Goal: Check status: Check status

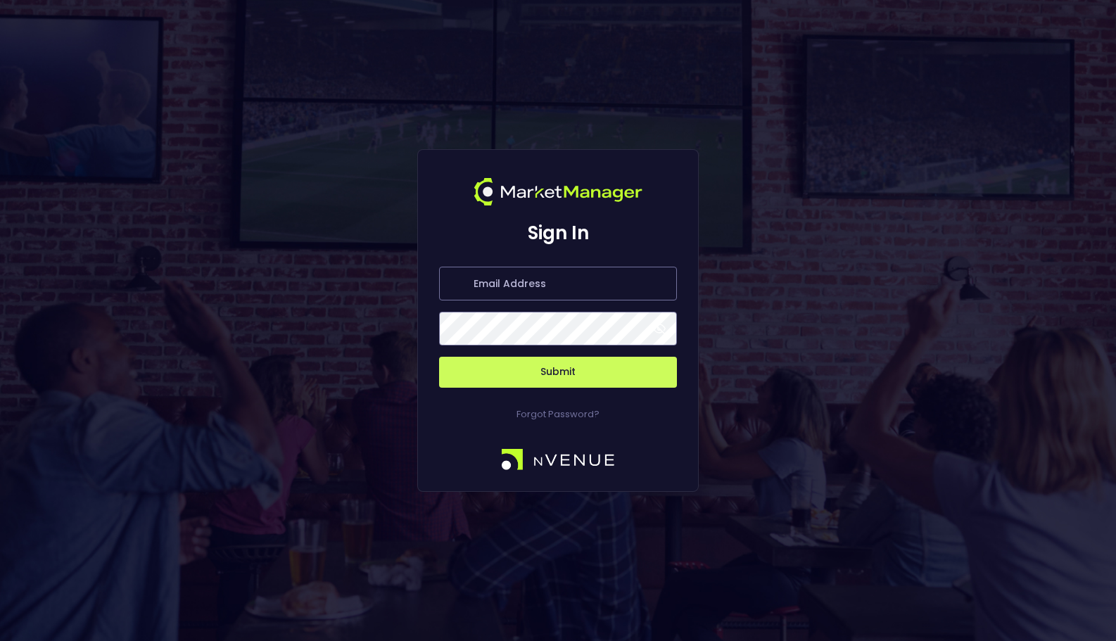
type input "[EMAIL_ADDRESS][DOMAIN_NAME]"
click at [587, 375] on button "Submit" at bounding box center [558, 372] width 238 height 31
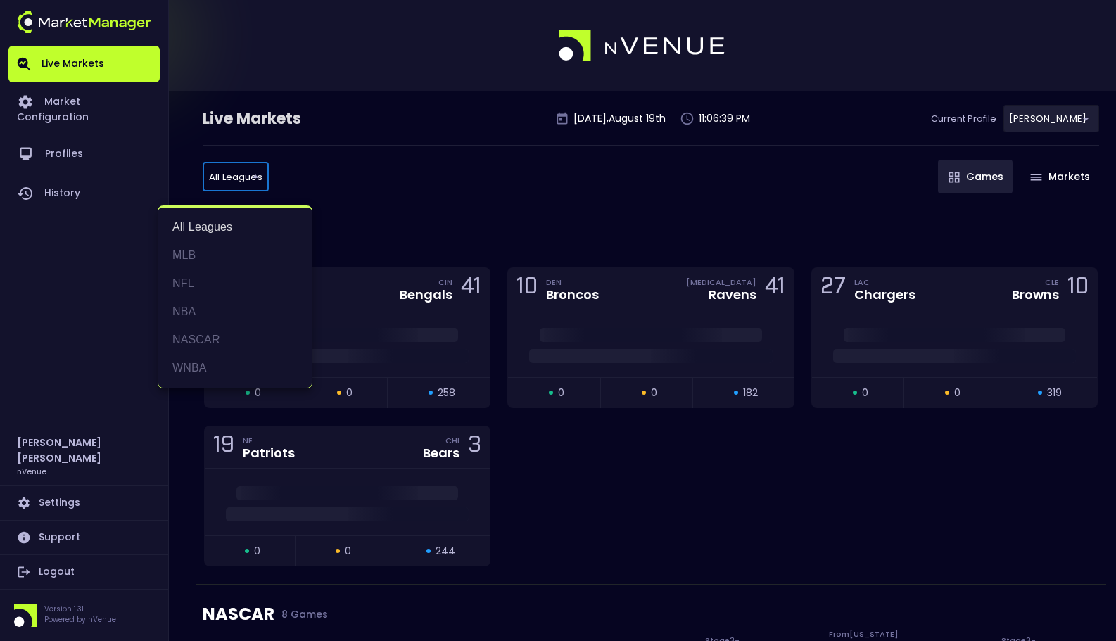
click at [18, 200] on div at bounding box center [558, 320] width 1116 height 641
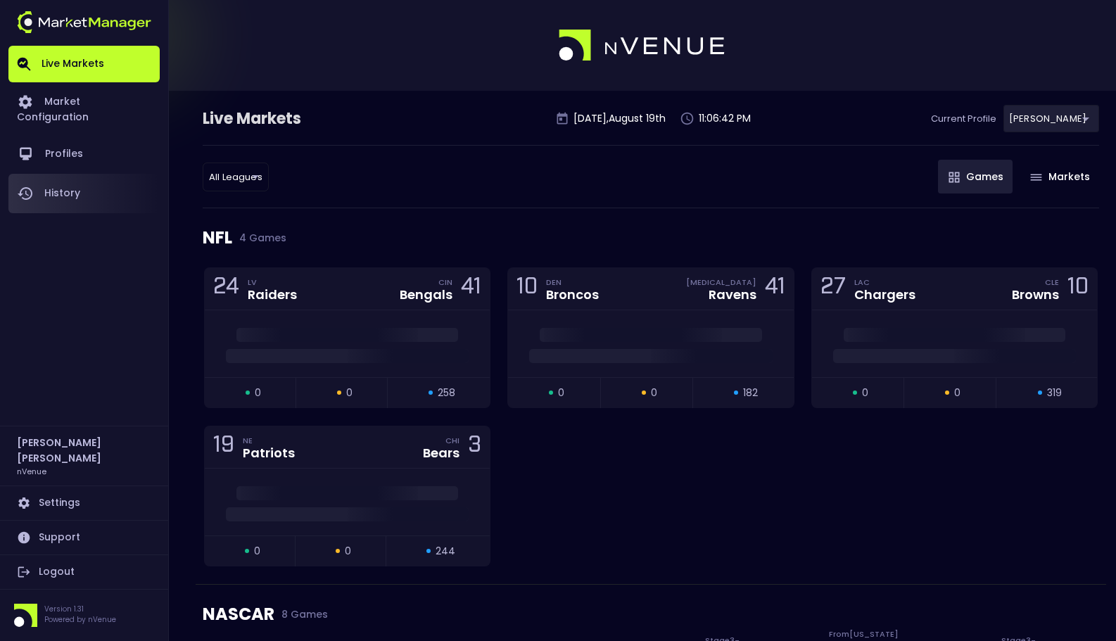
click at [72, 179] on link "History" at bounding box center [83, 193] width 151 height 39
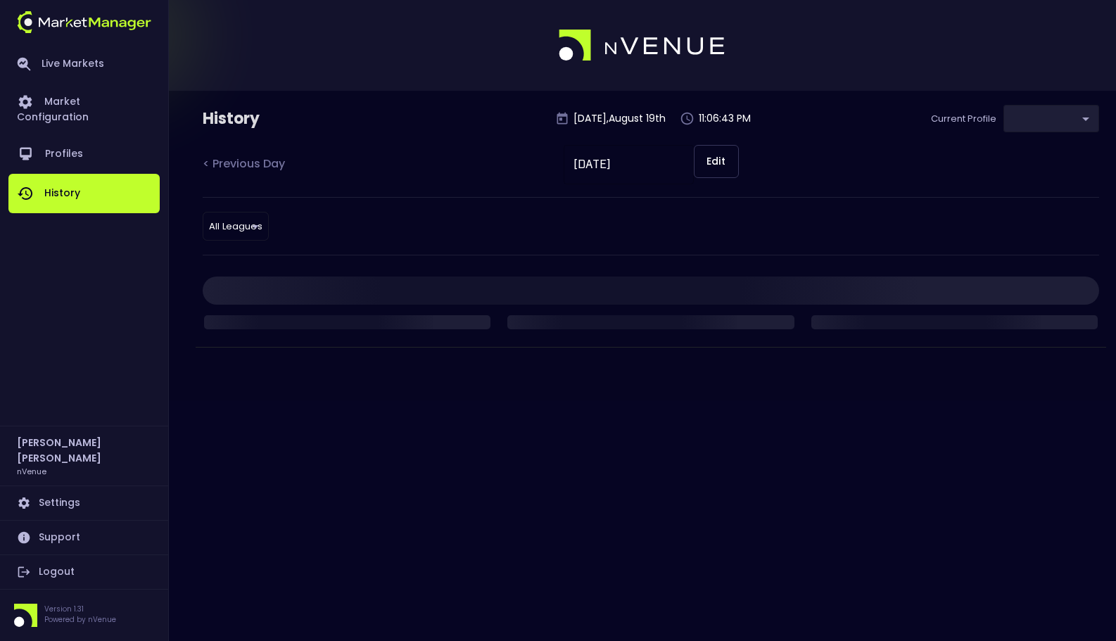
type input "0a763355-b225-40e6-8c79-2dda4ec7b2cf"
click at [254, 225] on body "Live Markets Market Configuration Profiles History [PERSON_NAME] nVenue Setting…" at bounding box center [558, 320] width 1116 height 641
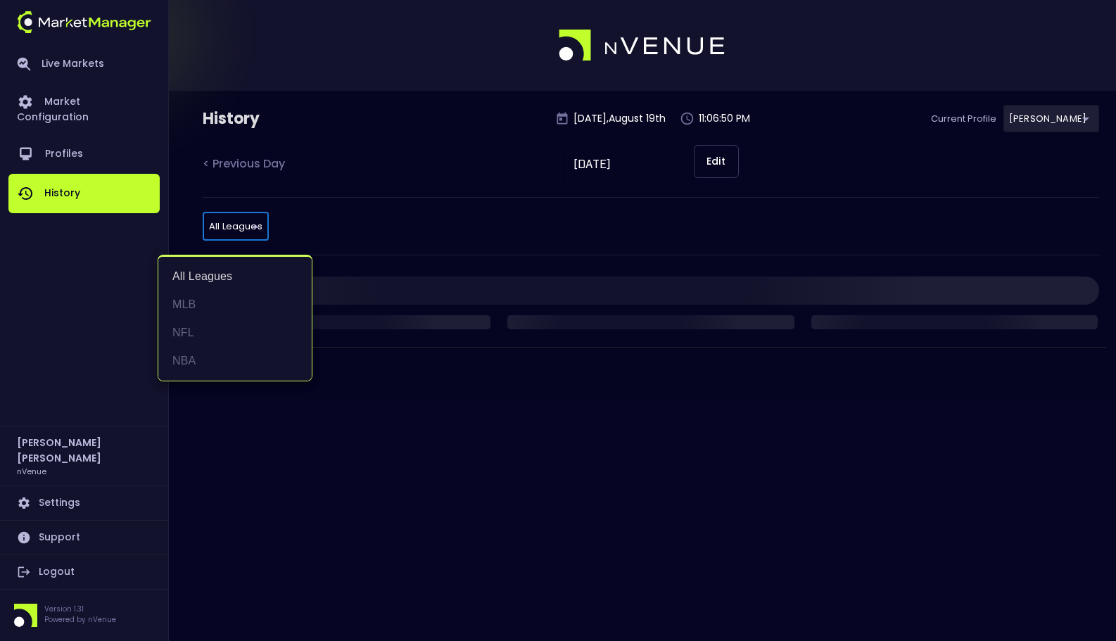
drag, startPoint x: 242, startPoint y: 351, endPoint x: 232, endPoint y: 426, distance: 75.3
click at [232, 426] on div "All Leagues MLB NFL NBA" at bounding box center [558, 320] width 1116 height 641
click at [232, 426] on div at bounding box center [558, 320] width 1116 height 641
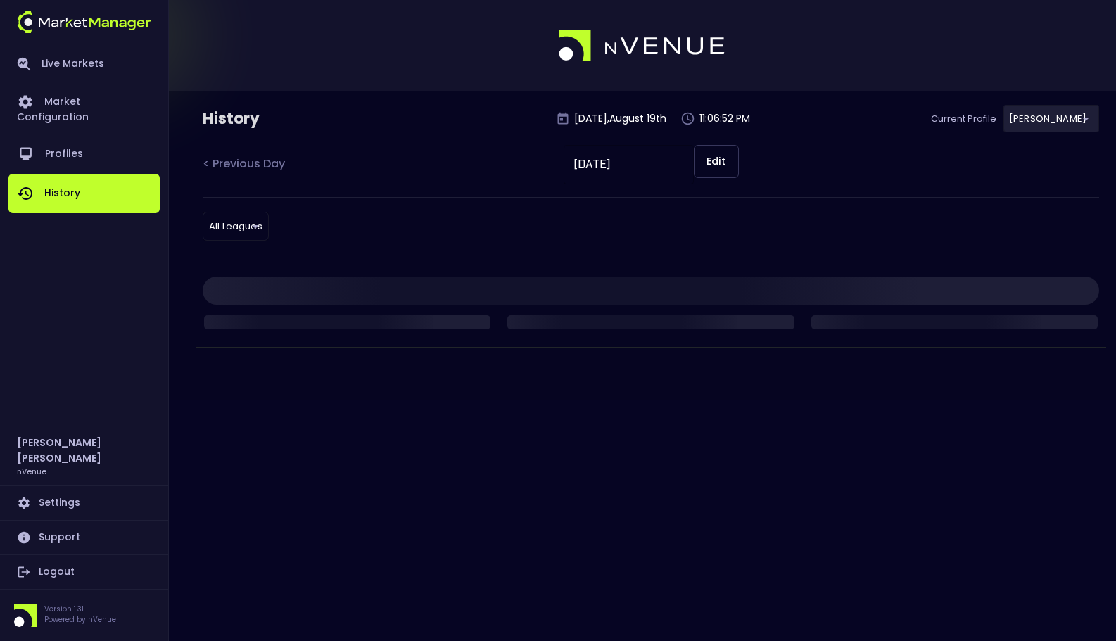
click at [415, 172] on div "< Previous Day [DATE] ​ Edit" at bounding box center [651, 171] width 897 height 52
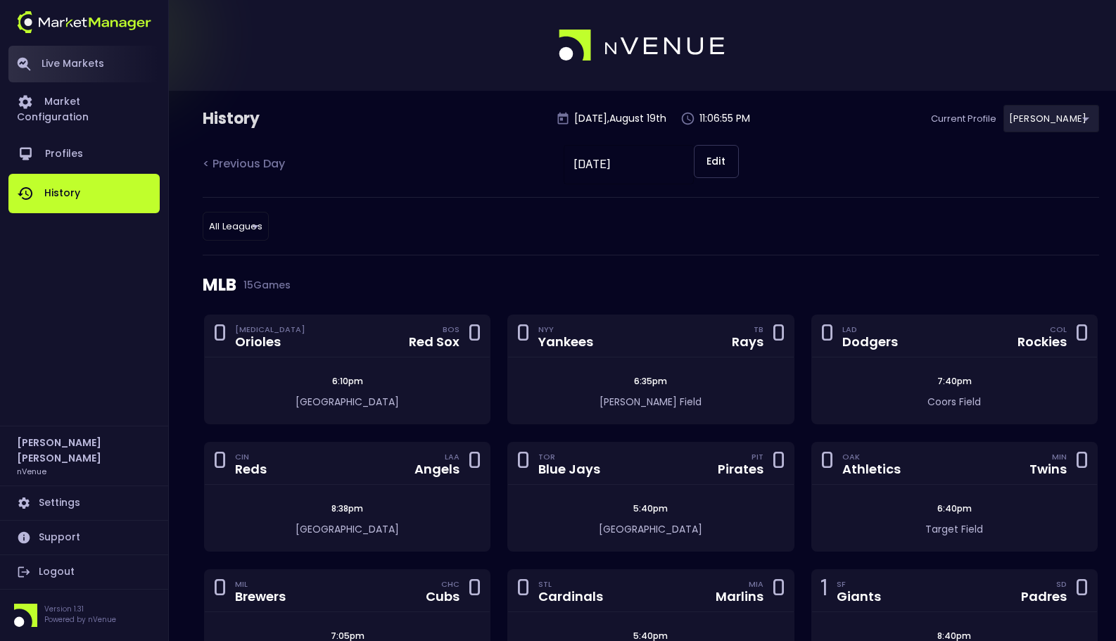
click at [90, 64] on link "Live Markets" at bounding box center [83, 64] width 151 height 37
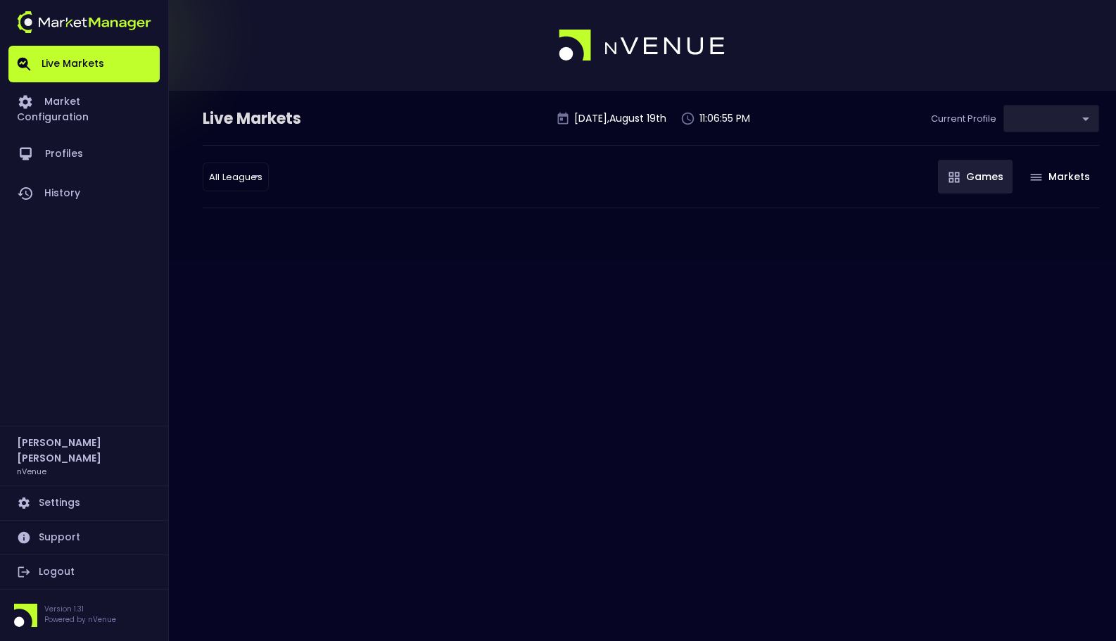
type input "0a763355-b225-40e6-8c79-2dda4ec7b2cf"
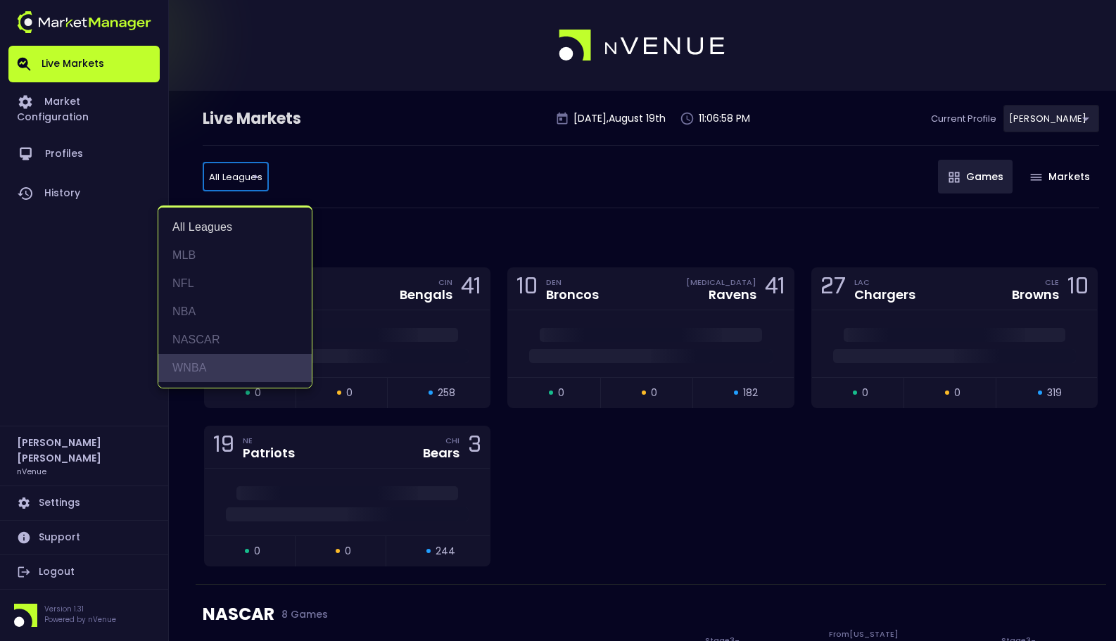
click at [230, 365] on li "WNBA" at bounding box center [234, 368] width 153 height 28
type input "WNBA"
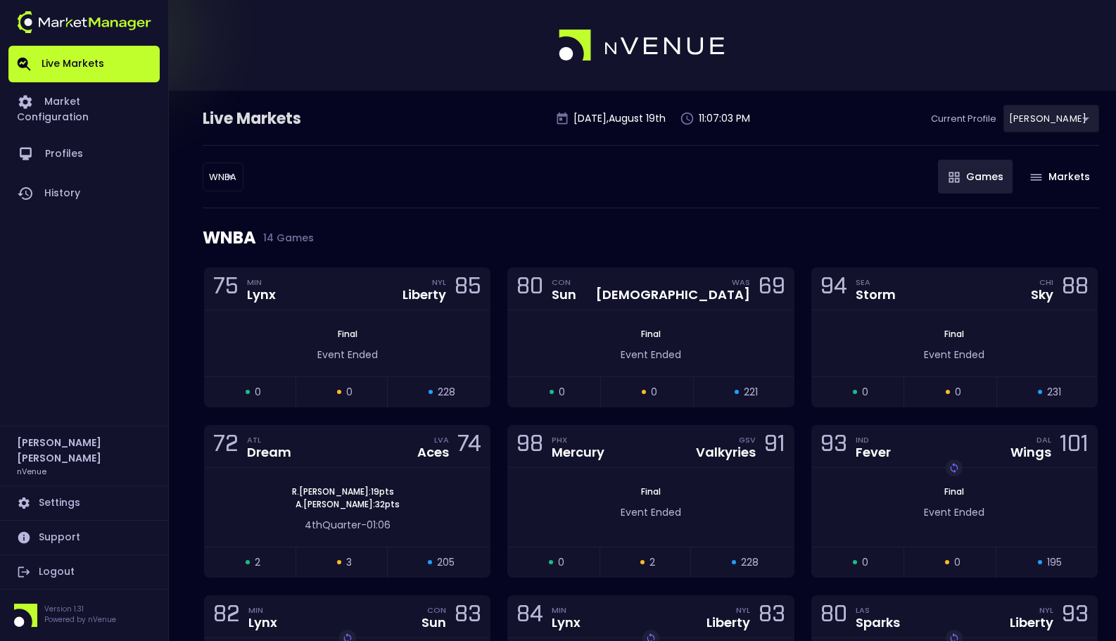
click at [403, 206] on div "WNBA WNBA ​ Games Markets" at bounding box center [651, 176] width 897 height 63
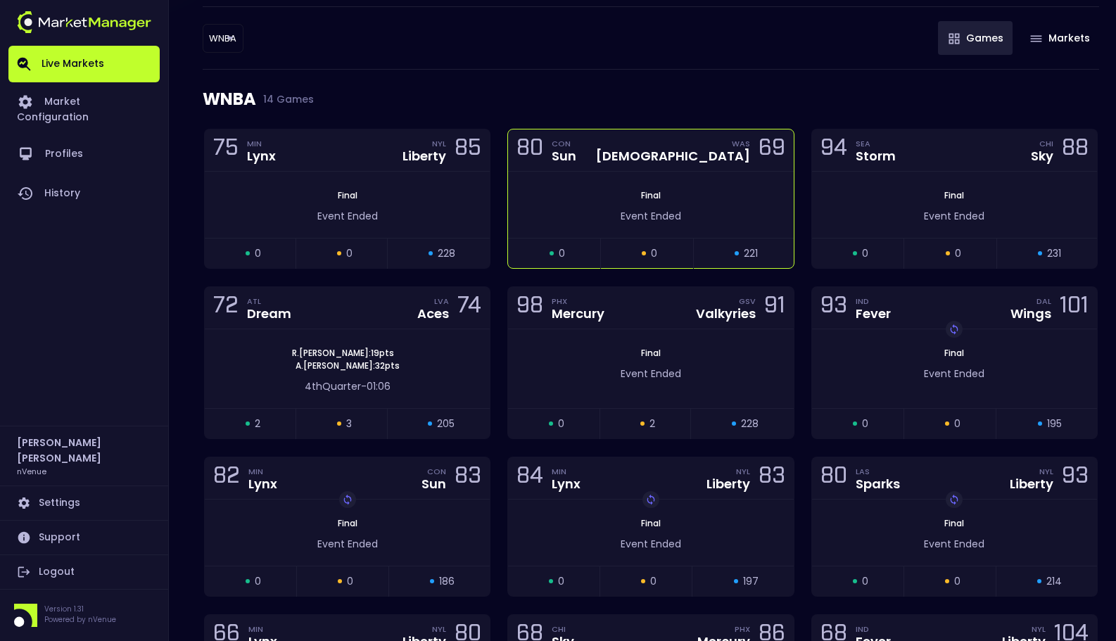
scroll to position [142, 0]
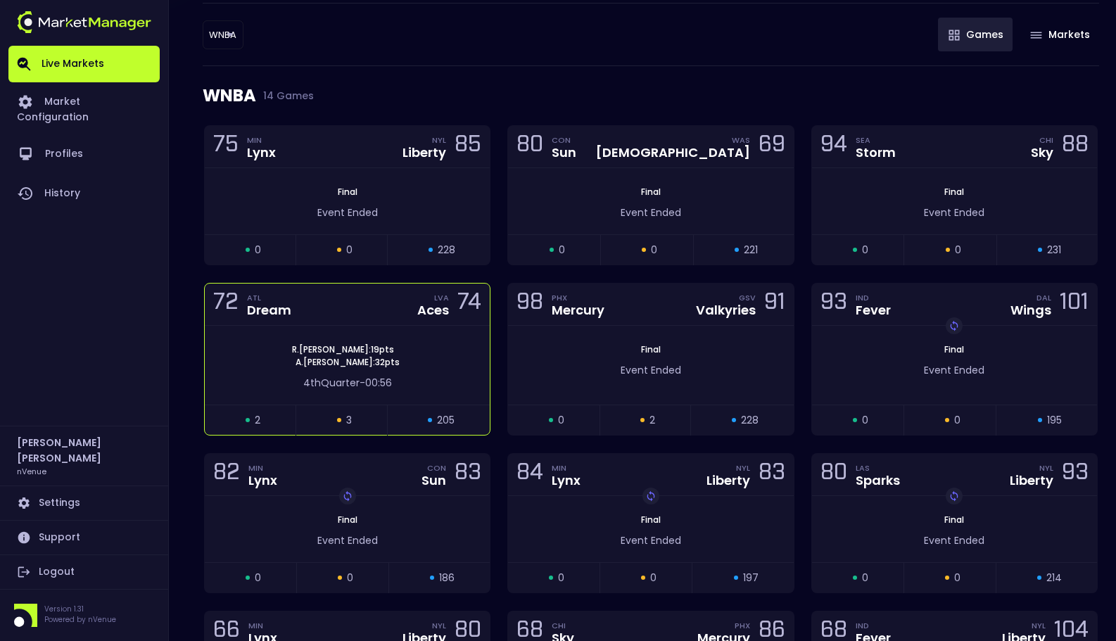
click at [389, 364] on div "[PERSON_NAME] : 19 pts [PERSON_NAME] : 32 pts" at bounding box center [347, 356] width 285 height 25
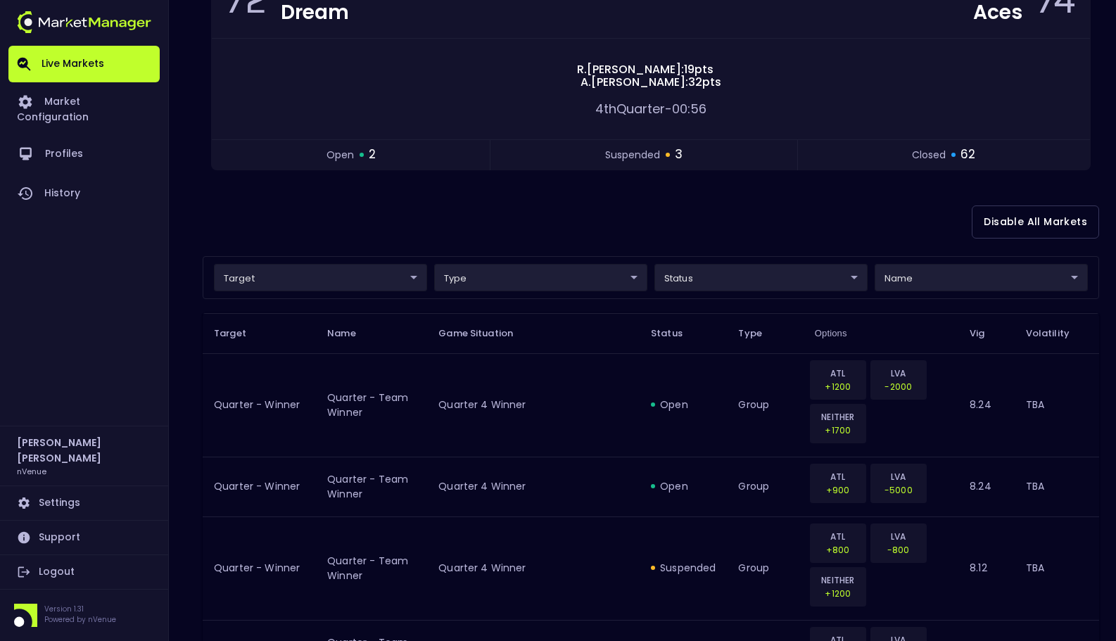
scroll to position [207, 0]
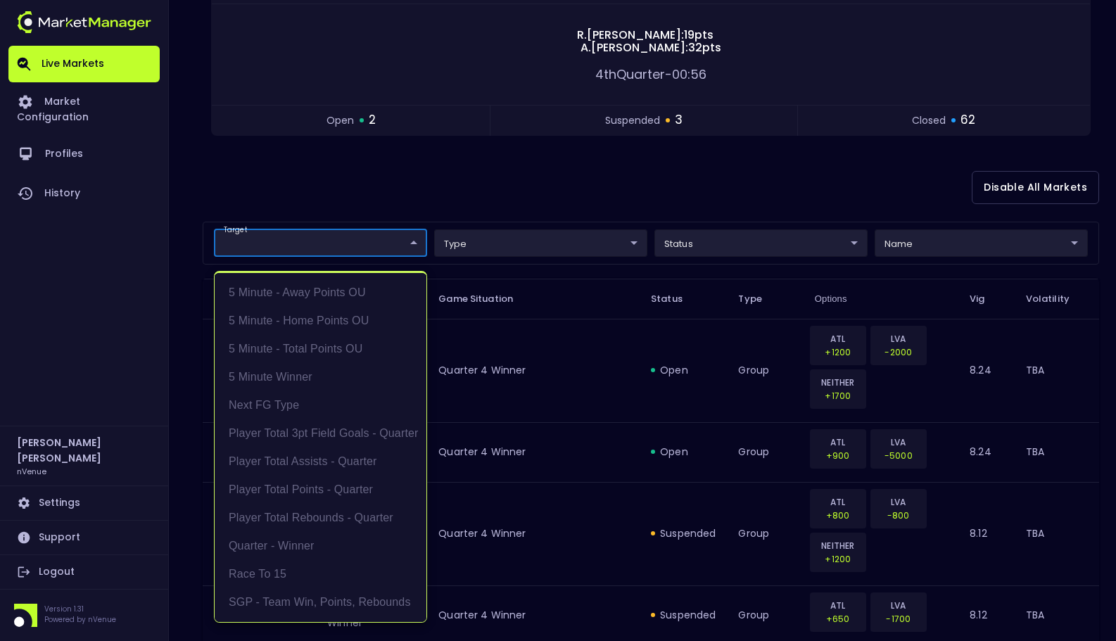
click at [354, 294] on li "5 Minute - Away Points OU" at bounding box center [321, 293] width 212 height 28
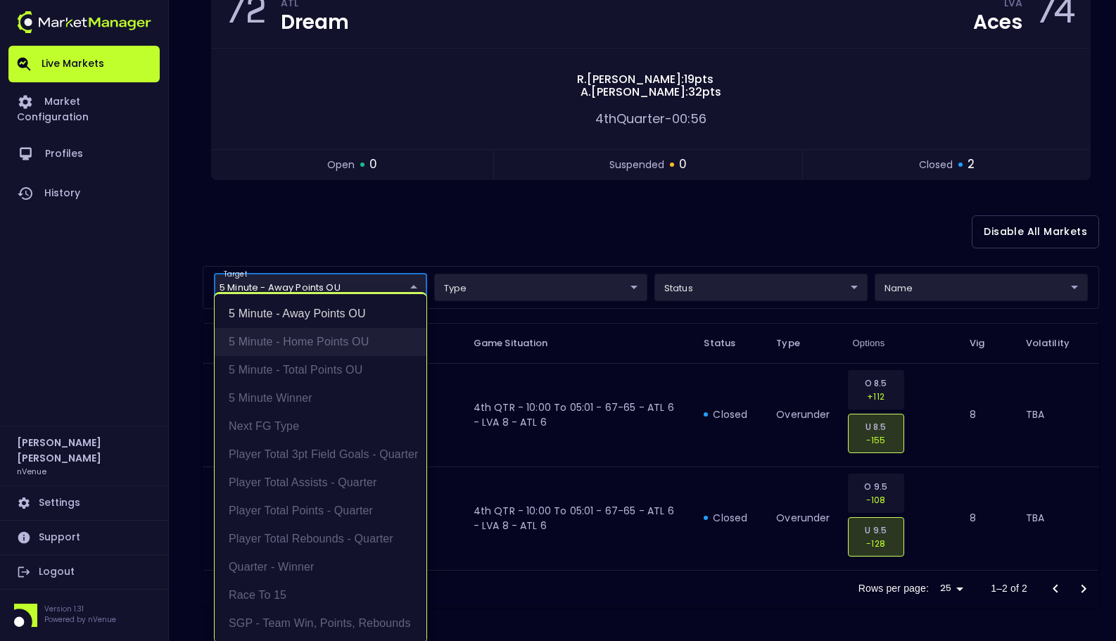
click at [366, 343] on li "5 Minute - Home Points OU" at bounding box center [321, 342] width 212 height 28
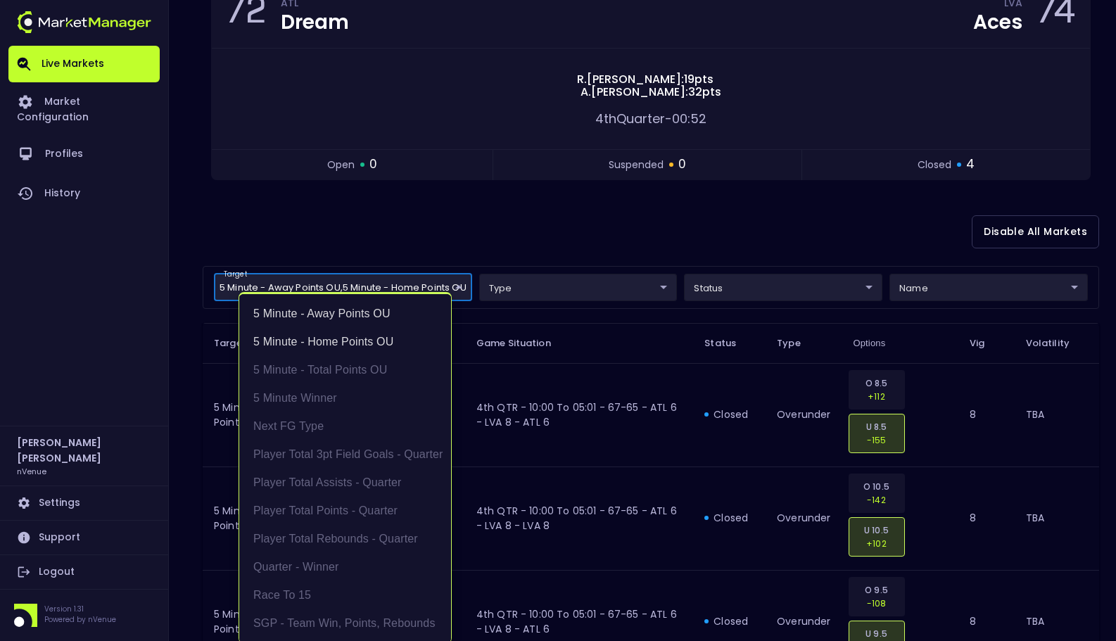
click at [567, 239] on div at bounding box center [558, 320] width 1116 height 641
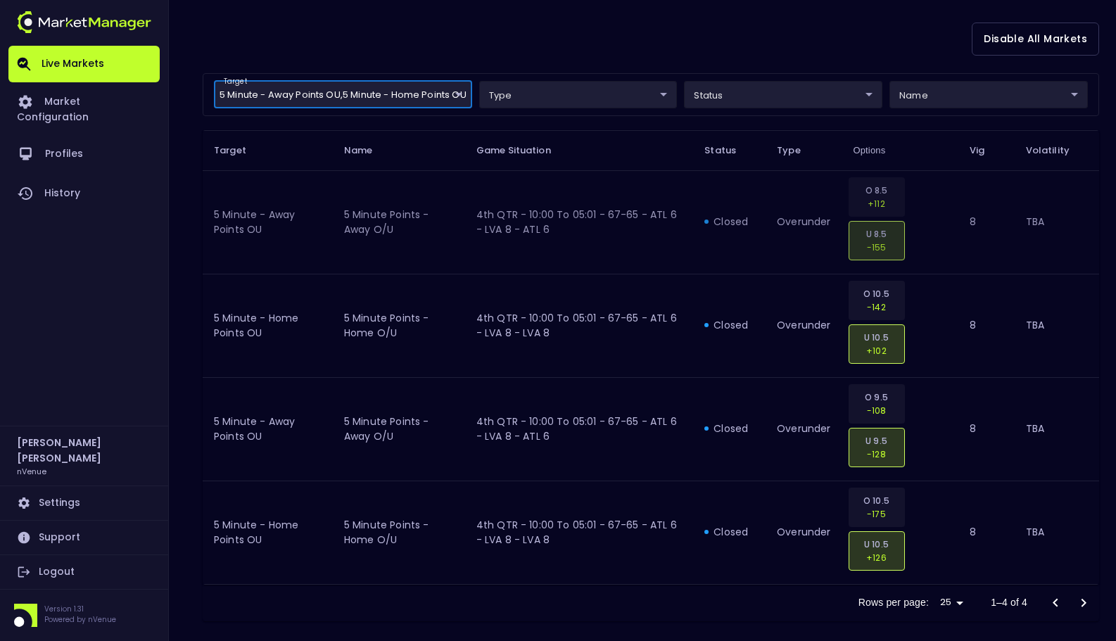
scroll to position [370, 0]
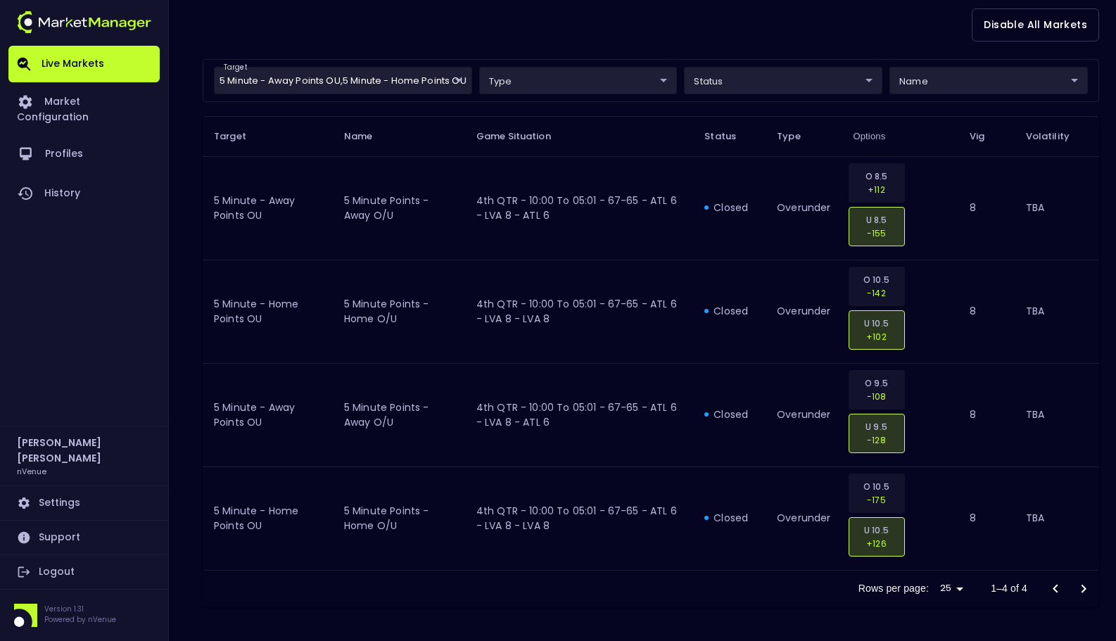
click at [1085, 595] on div at bounding box center [1070, 589] width 56 height 28
click at [1084, 591] on div at bounding box center [1070, 589] width 56 height 28
click at [1084, 586] on div at bounding box center [1070, 589] width 56 height 28
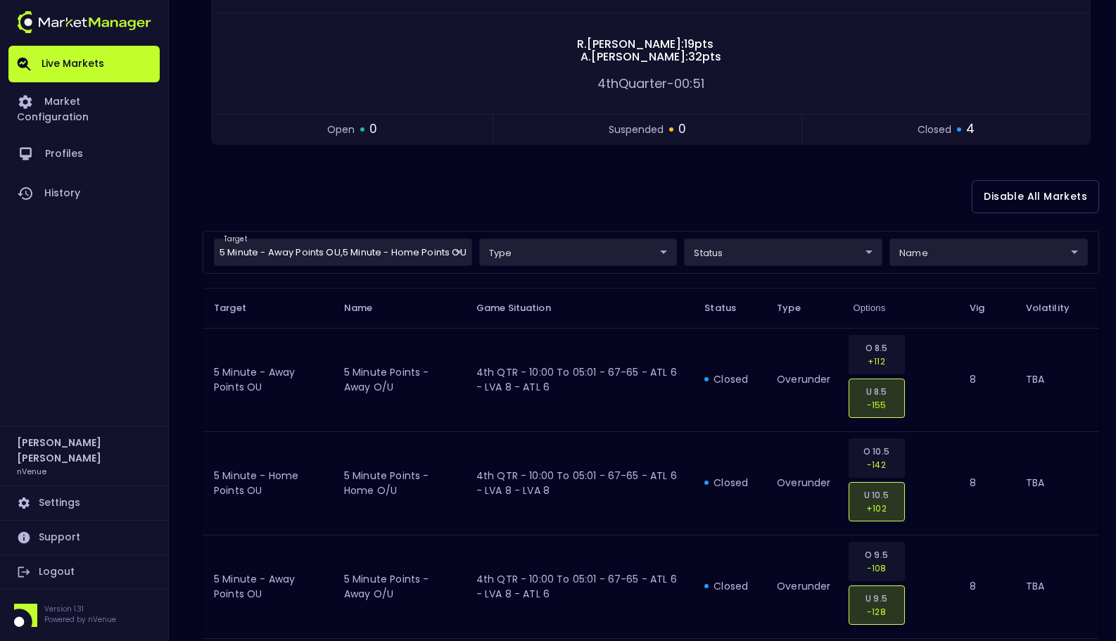
scroll to position [0, 0]
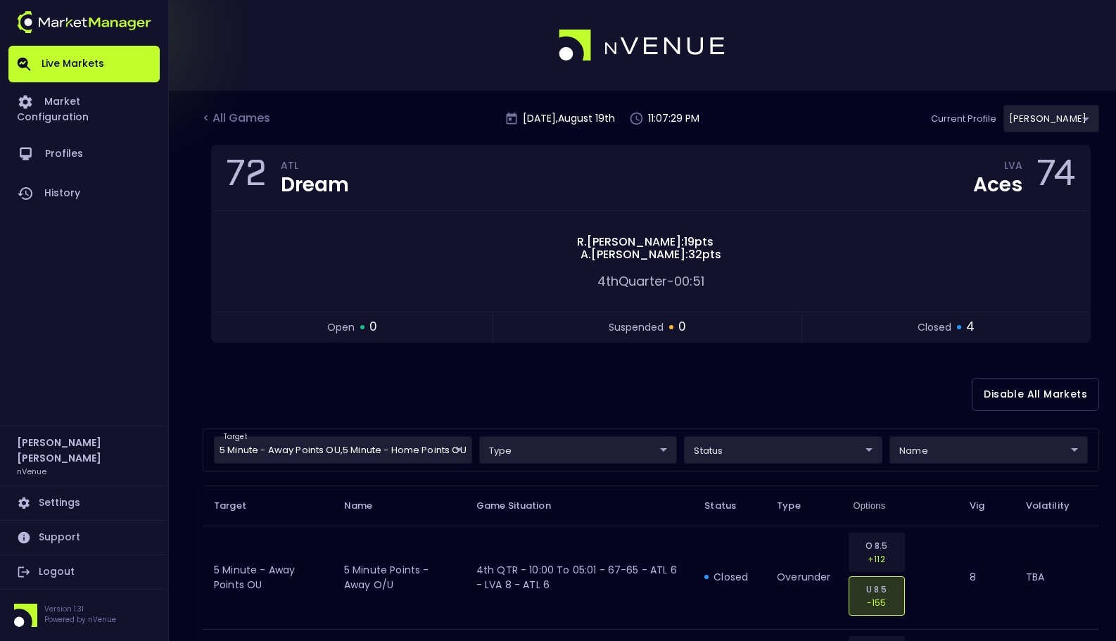
click at [427, 449] on body "Live Markets Market Configuration Profiles History [PERSON_NAME] nVenue Setting…" at bounding box center [558, 505] width 1116 height 1011
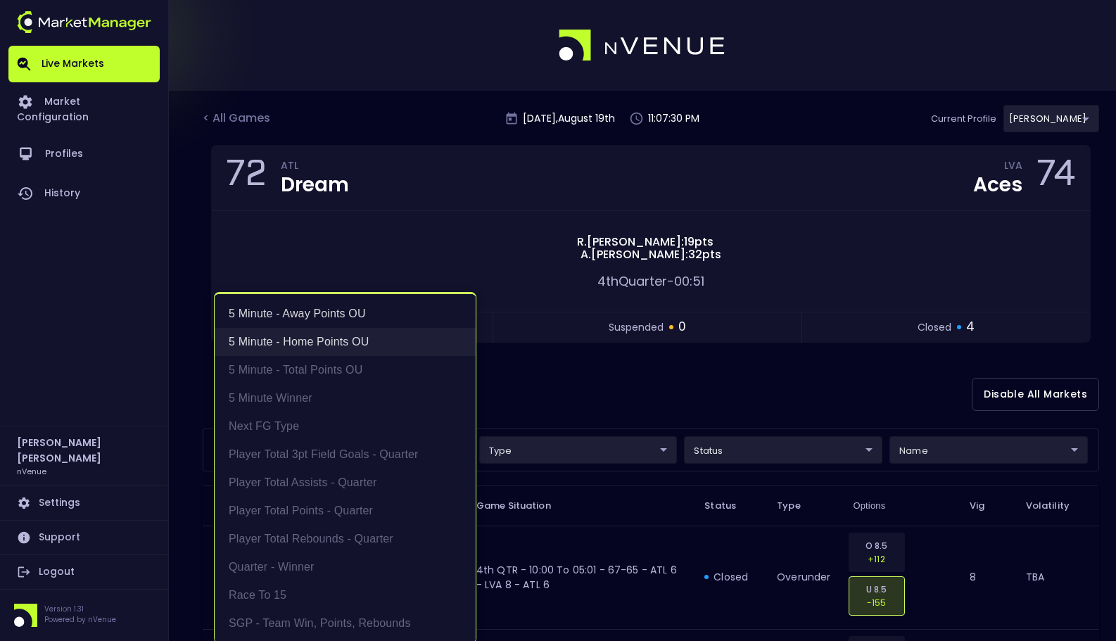
click at [364, 344] on li "5 Minute - Home Points OU" at bounding box center [345, 342] width 261 height 28
type input "5 Minute - Away Points OU"
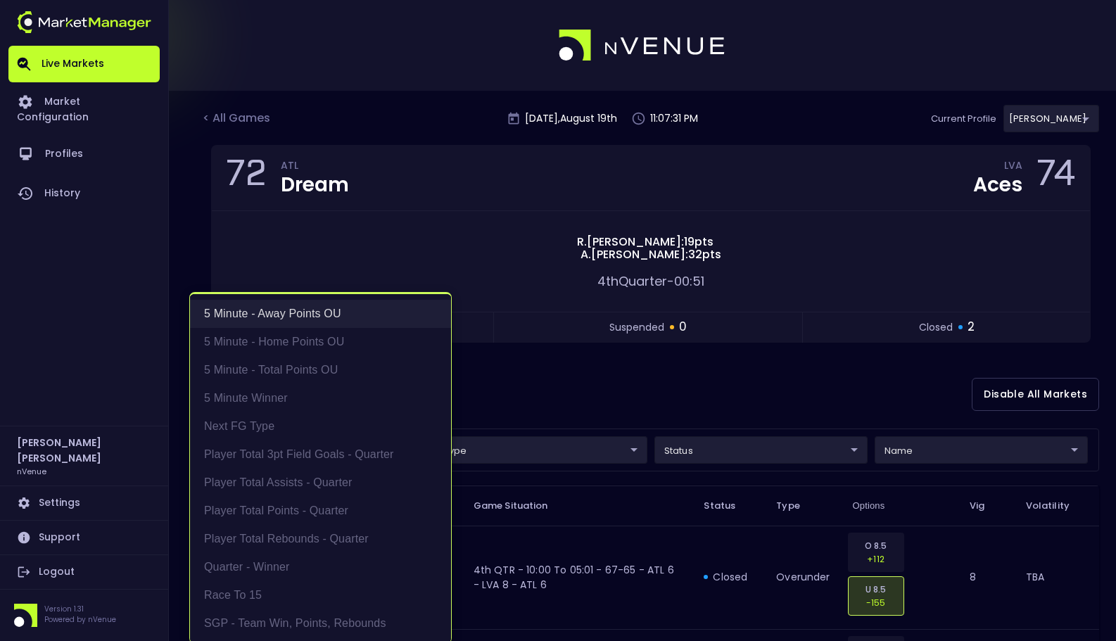
click at [358, 314] on li "5 Minute - Away Points OU" at bounding box center [320, 314] width 261 height 28
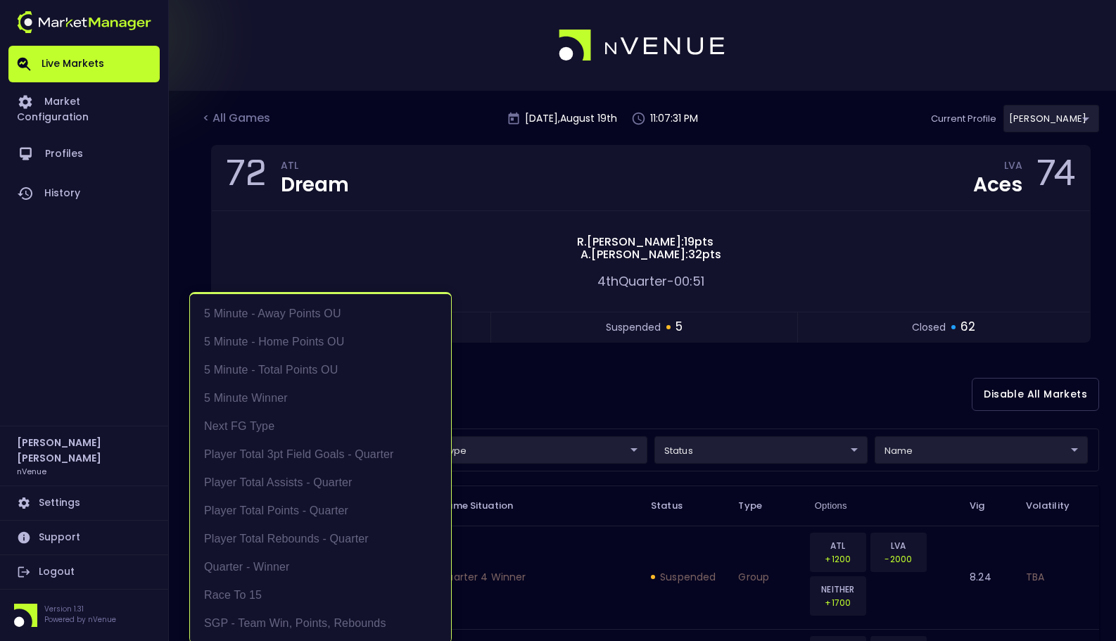
click at [593, 429] on div at bounding box center [558, 320] width 1116 height 641
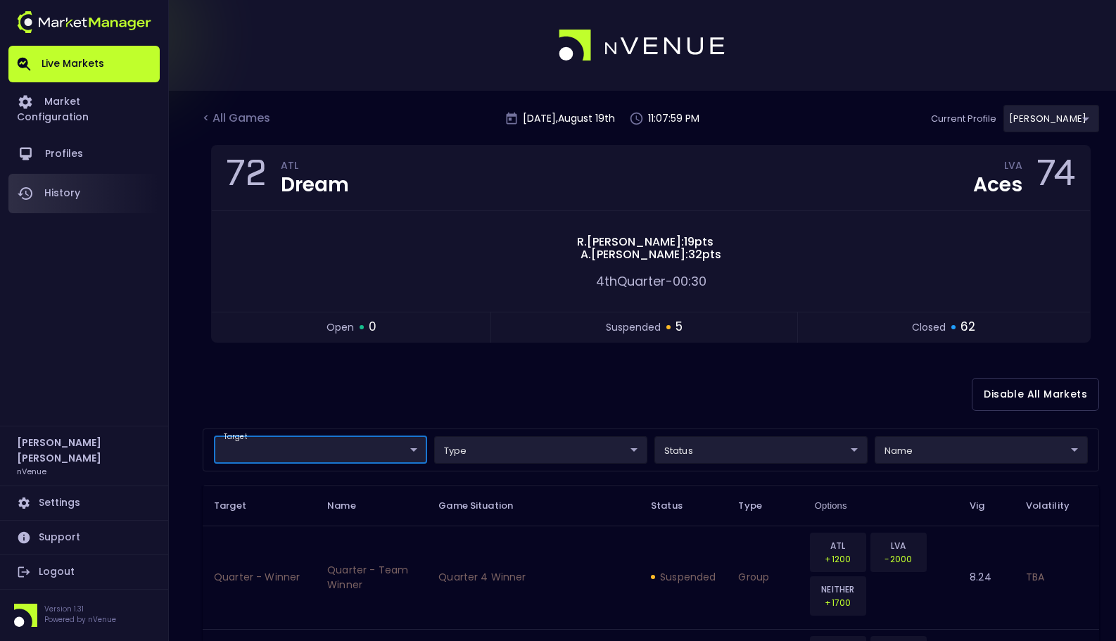
click at [69, 174] on link "History" at bounding box center [83, 193] width 151 height 39
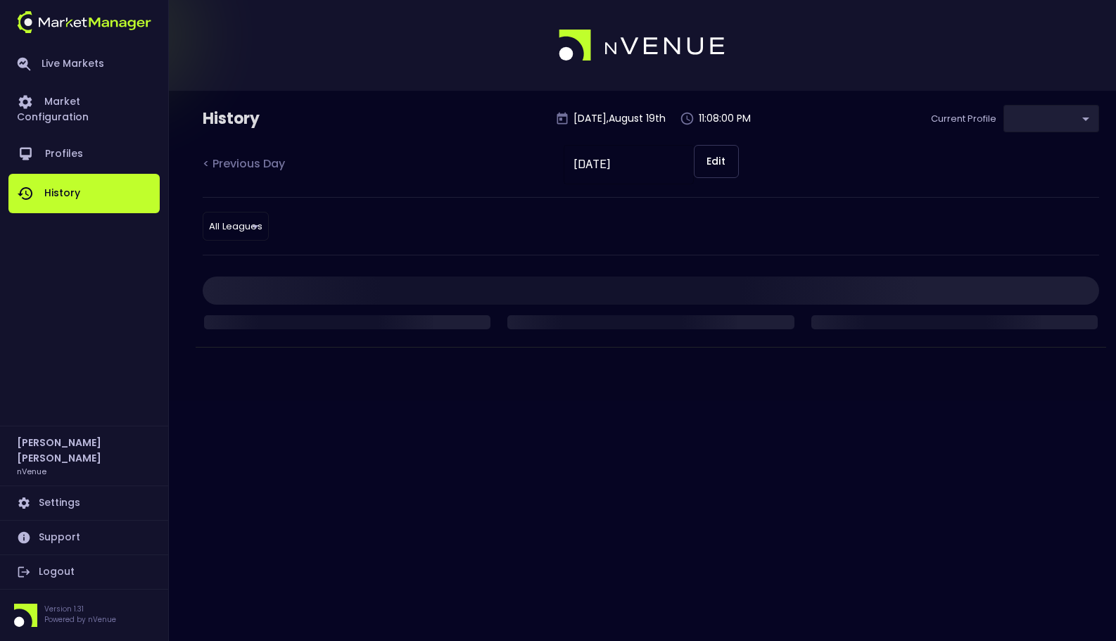
type input "0a763355-b225-40e6-8c79-2dda4ec7b2cf"
click at [359, 187] on div "< Previous Day [DATE] ​ Edit" at bounding box center [651, 171] width 897 height 52
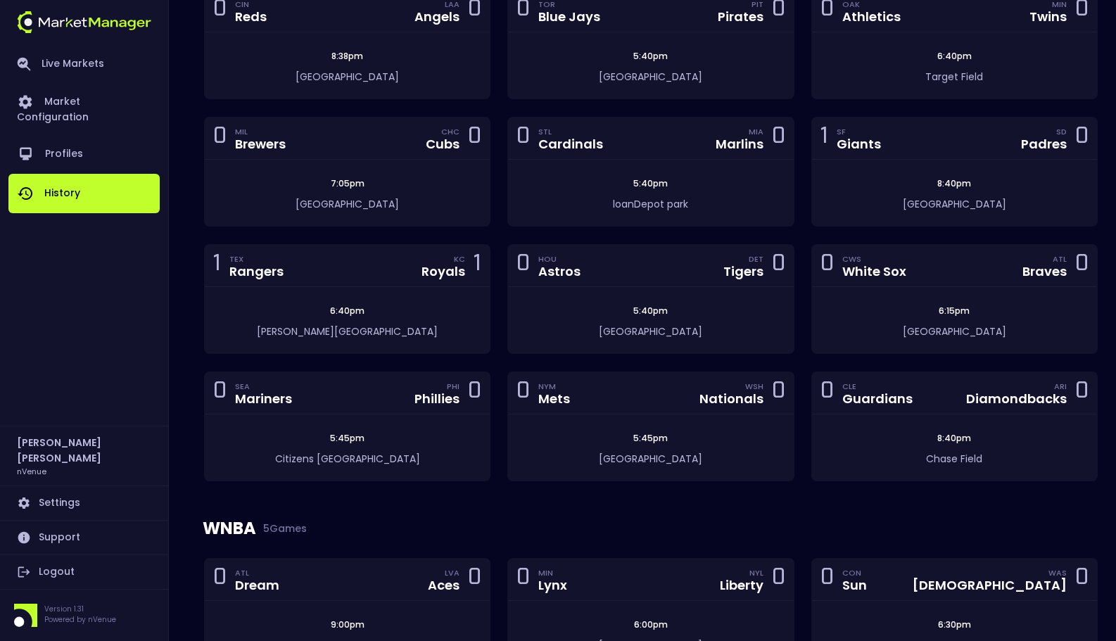
scroll to position [678, 0]
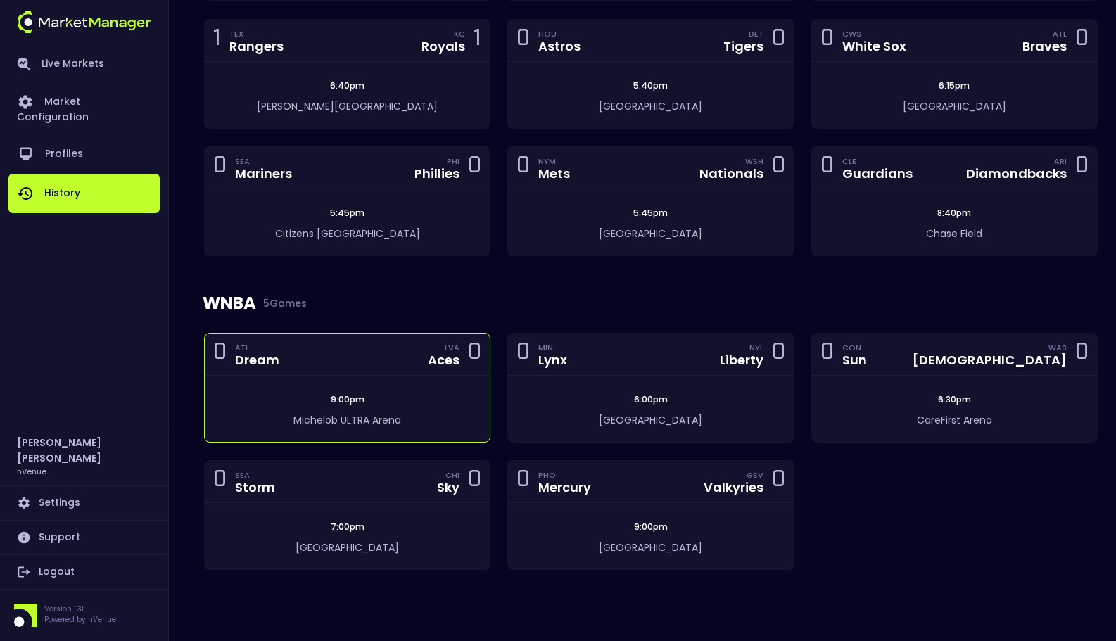
click at [375, 360] on div "0 ATL Dream LVA Aces 0" at bounding box center [347, 355] width 285 height 42
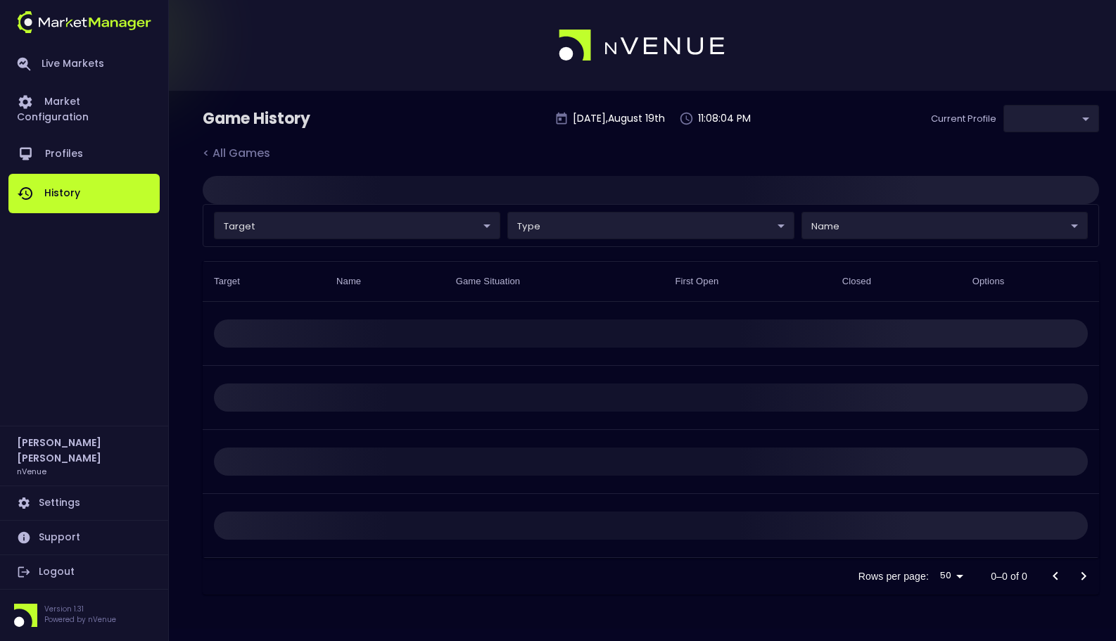
type input "0a763355-b225-40e6-8c79-2dda4ec7b2cf"
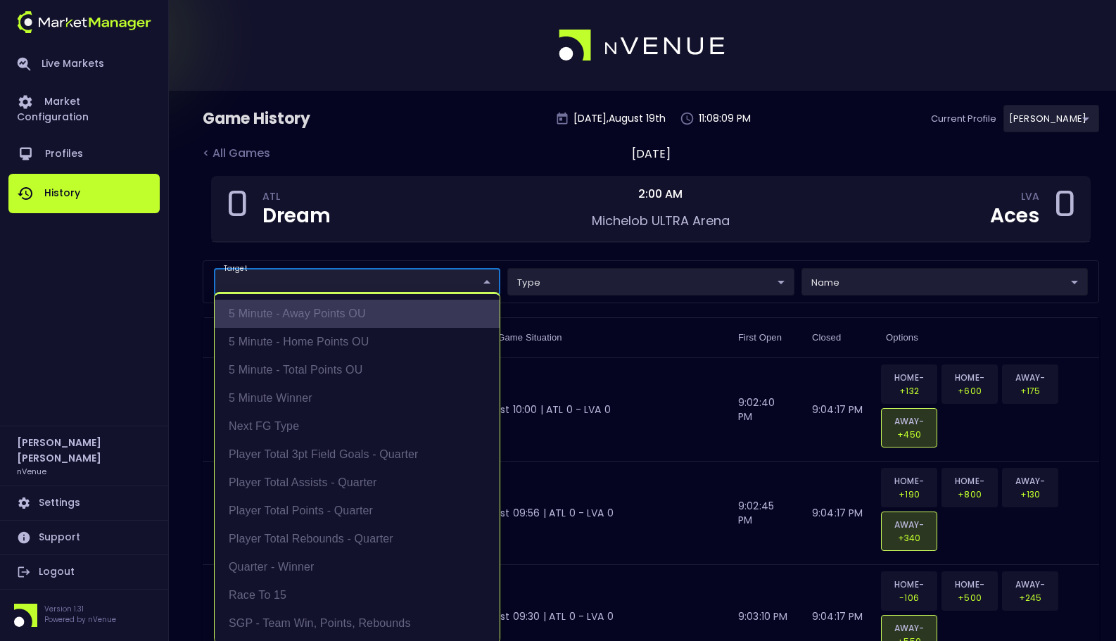
click at [391, 312] on li "5 Minute - Away Points OU" at bounding box center [357, 314] width 285 height 28
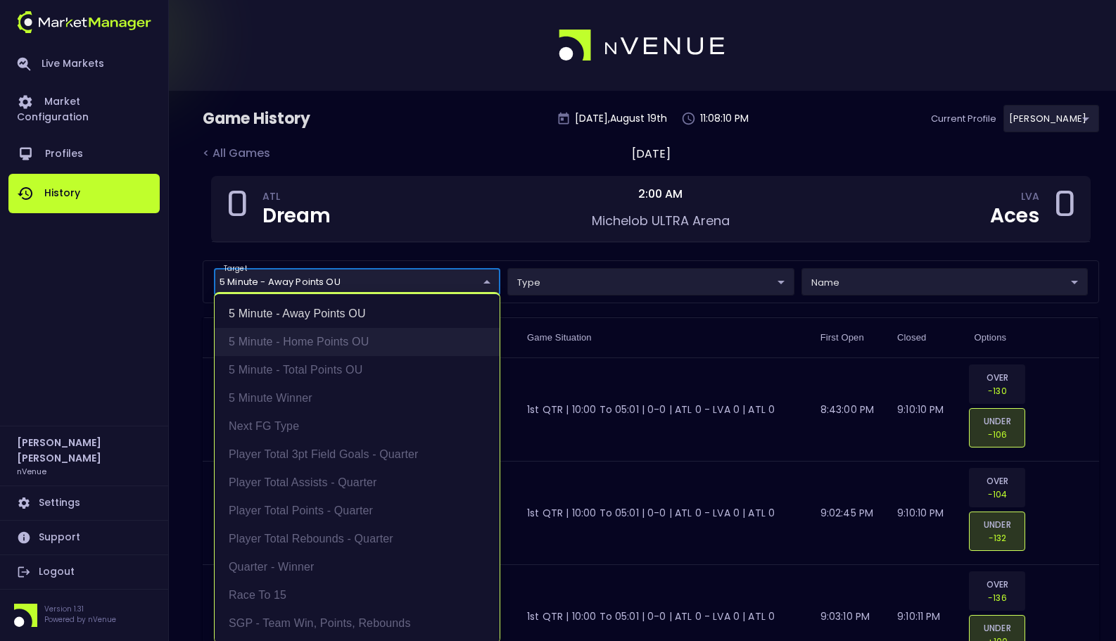
click at [393, 293] on div "5 Minute - Away Points OU 5 Minute - Home Points OU 5 Minute - Total Points OU …" at bounding box center [357, 468] width 286 height 352
click at [404, 348] on li "5 Minute - Home Points OU" at bounding box center [357, 342] width 285 height 28
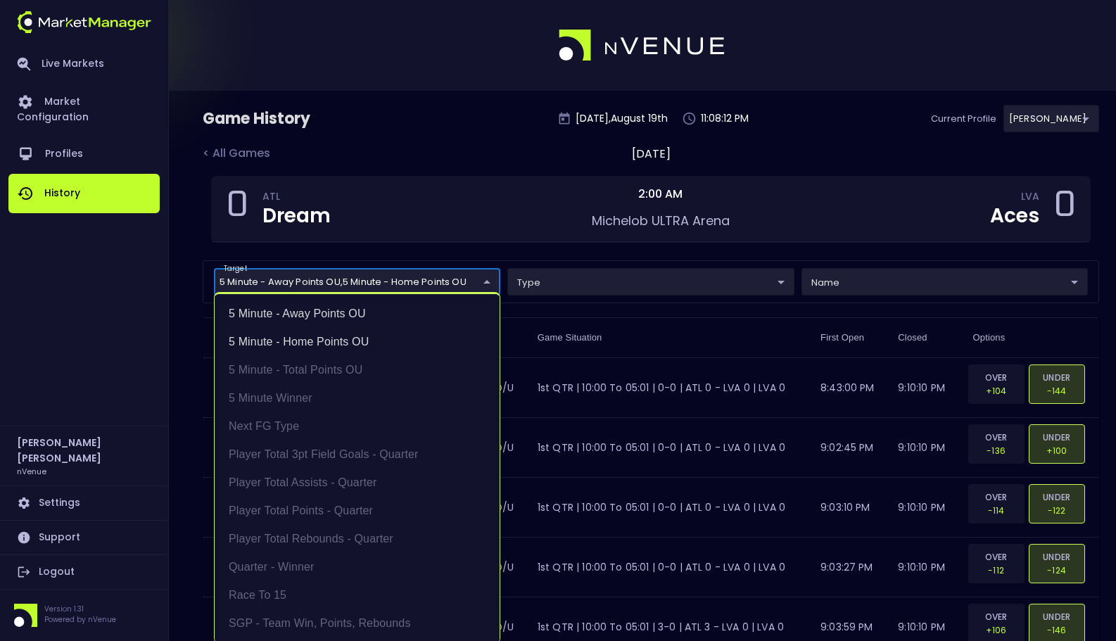
click at [704, 316] on div at bounding box center [558, 320] width 1116 height 641
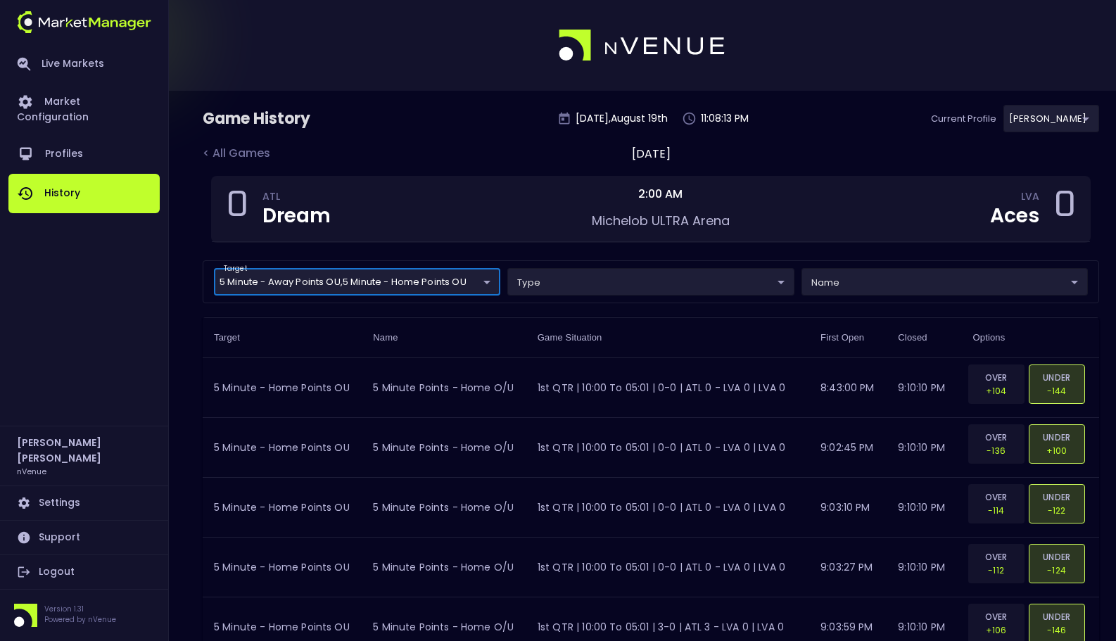
click at [845, 299] on div "target 5 Minute - Away Points OU , 5 Minute - Home Points OU 5 Minute - Away Po…" at bounding box center [651, 281] width 897 height 43
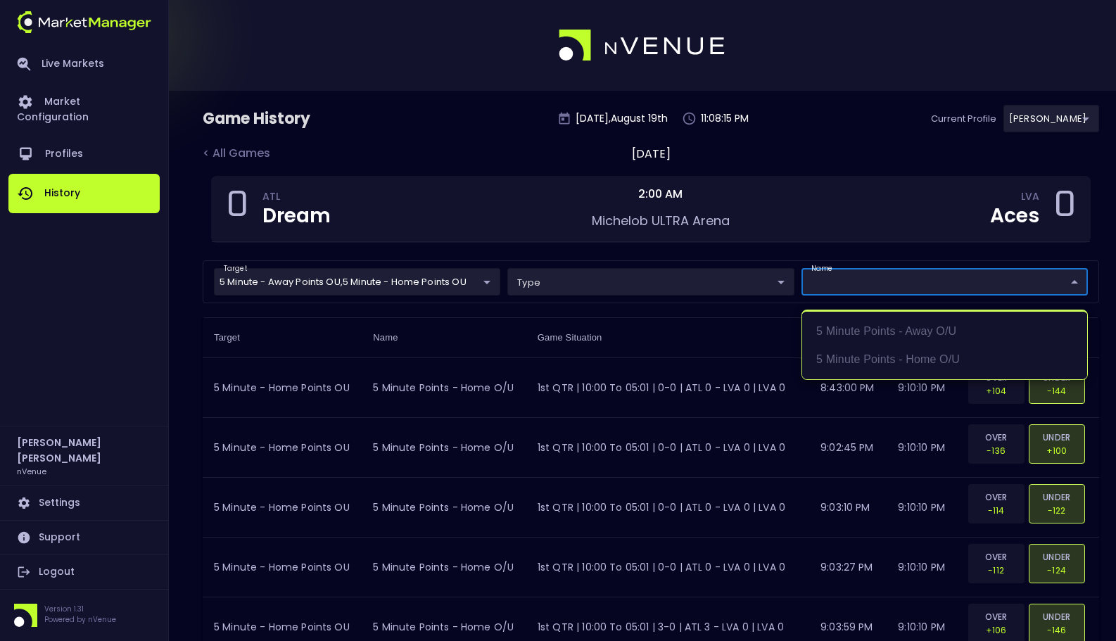
click at [848, 289] on div at bounding box center [558, 320] width 1116 height 641
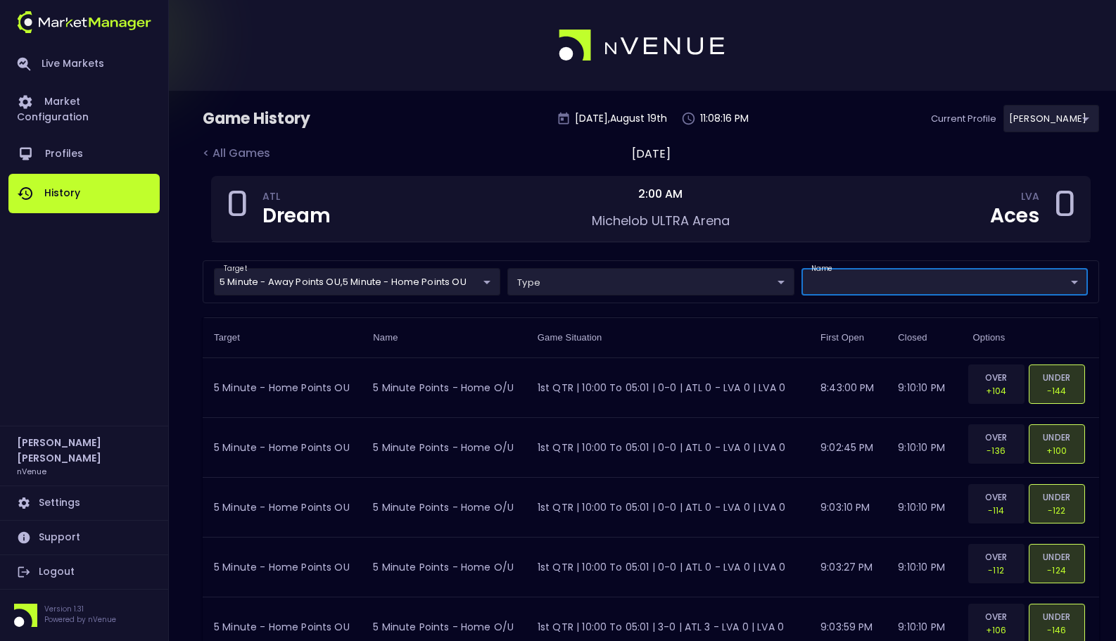
click at [727, 348] on th "Game Situation" at bounding box center [668, 338] width 283 height 40
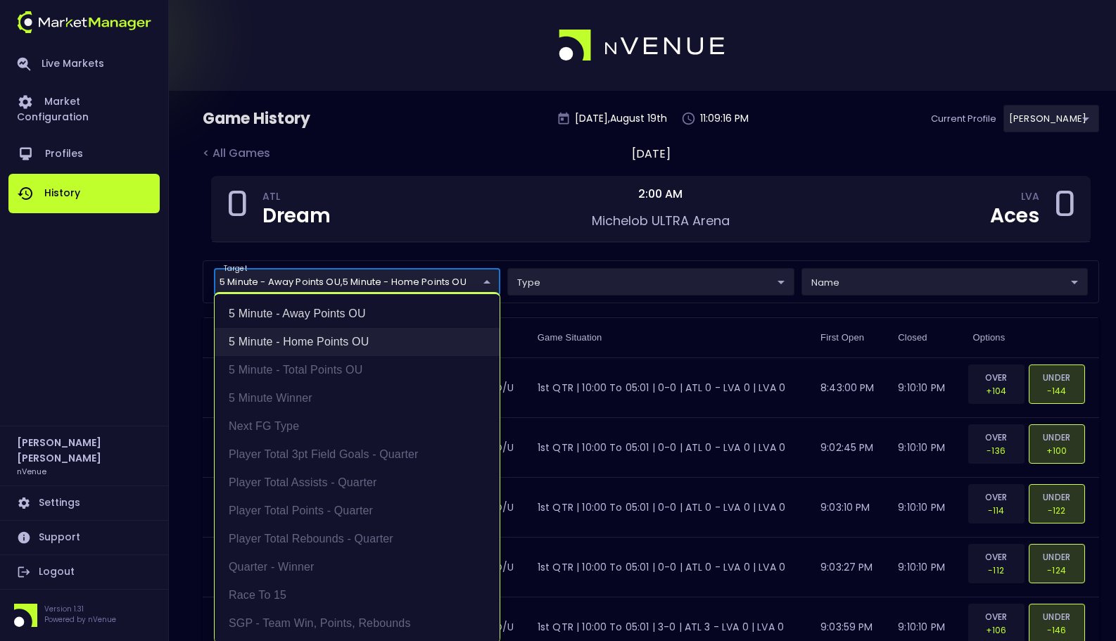
click at [397, 342] on li "5 Minute - Home Points OU" at bounding box center [357, 342] width 285 height 28
type input "5 Minute - Away Points OU"
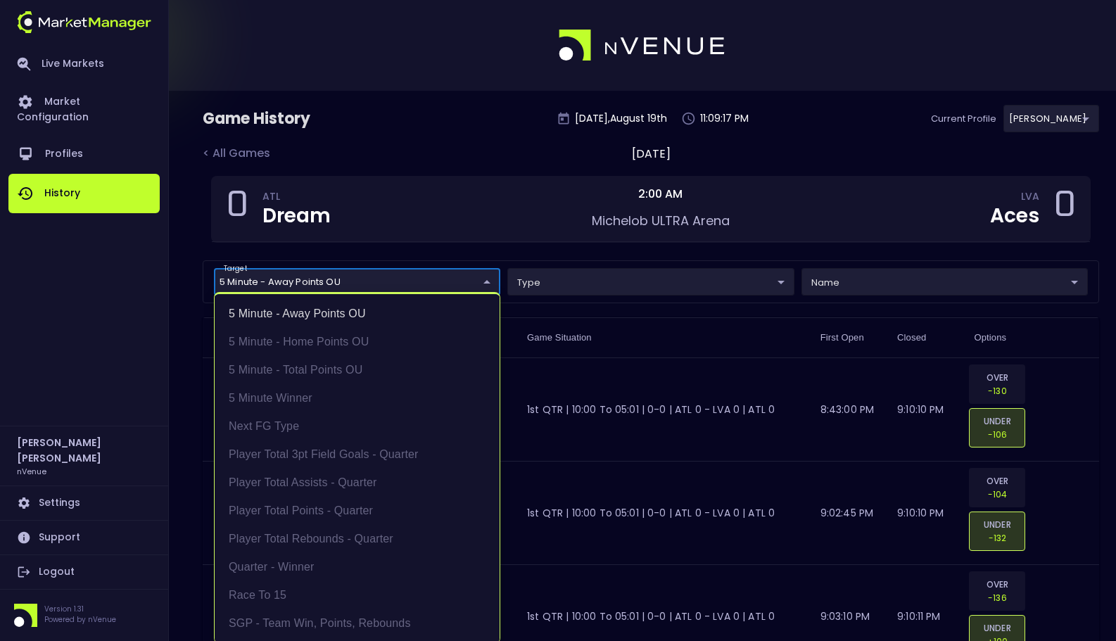
click at [573, 249] on div at bounding box center [558, 320] width 1116 height 641
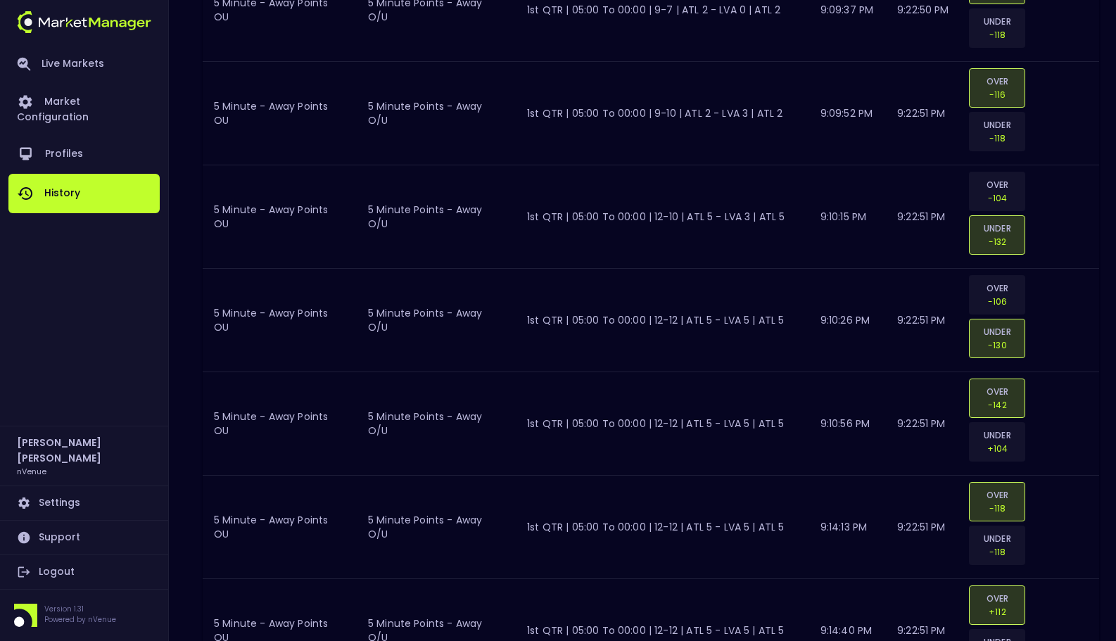
scroll to position [2779, 0]
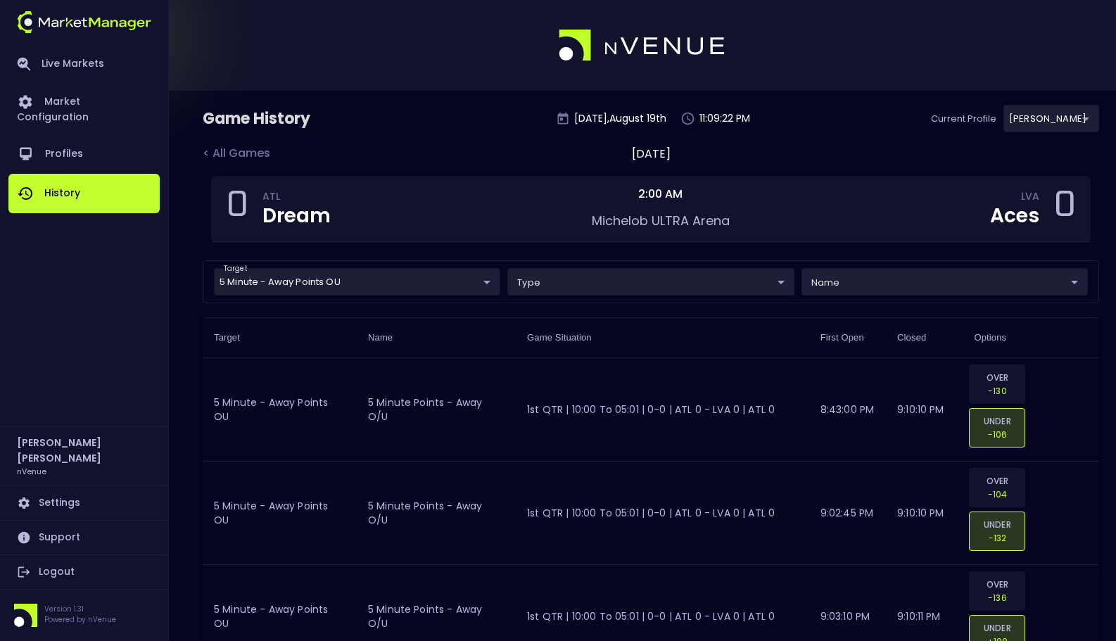
click at [855, 258] on div "0 ATL Dream 2:00 AM Michelob ULTRA Arena LVA Aces 0" at bounding box center [651, 218] width 897 height 84
click at [874, 133] on div "Game History [DATE] 11:09:25 PM Current Profile [PERSON_NAME] 0a763355-b225-40e…" at bounding box center [651, 125] width 897 height 40
click at [88, 70] on link "Live Markets" at bounding box center [83, 64] width 151 height 37
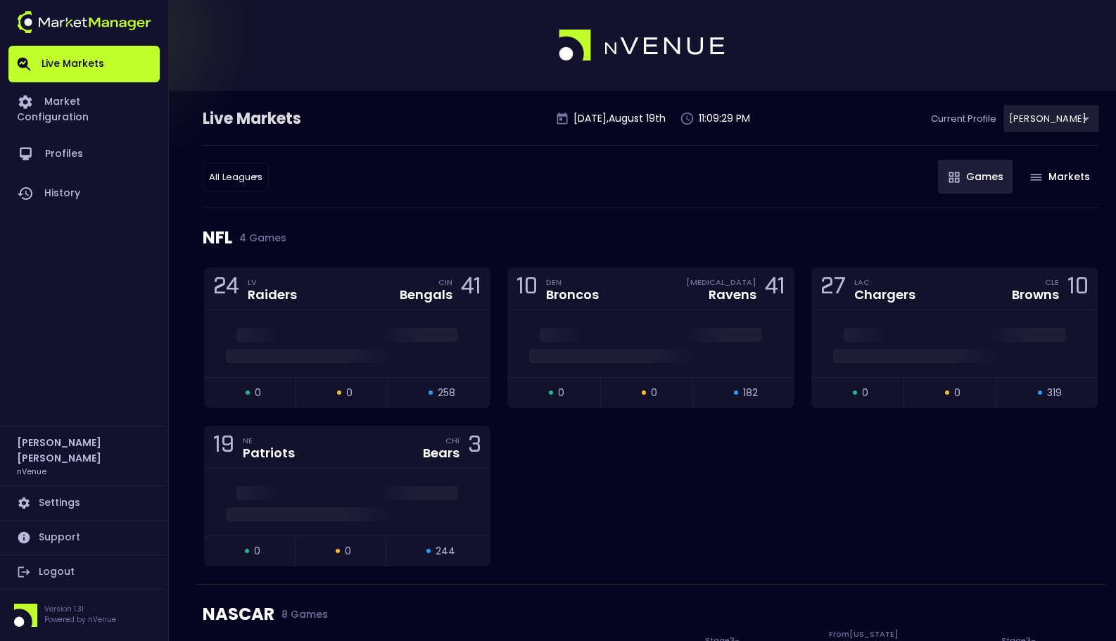
click at [603, 187] on div "All Leagues all leagues ​ Games Markets" at bounding box center [651, 176] width 897 height 63
